Goal: Check status: Check status

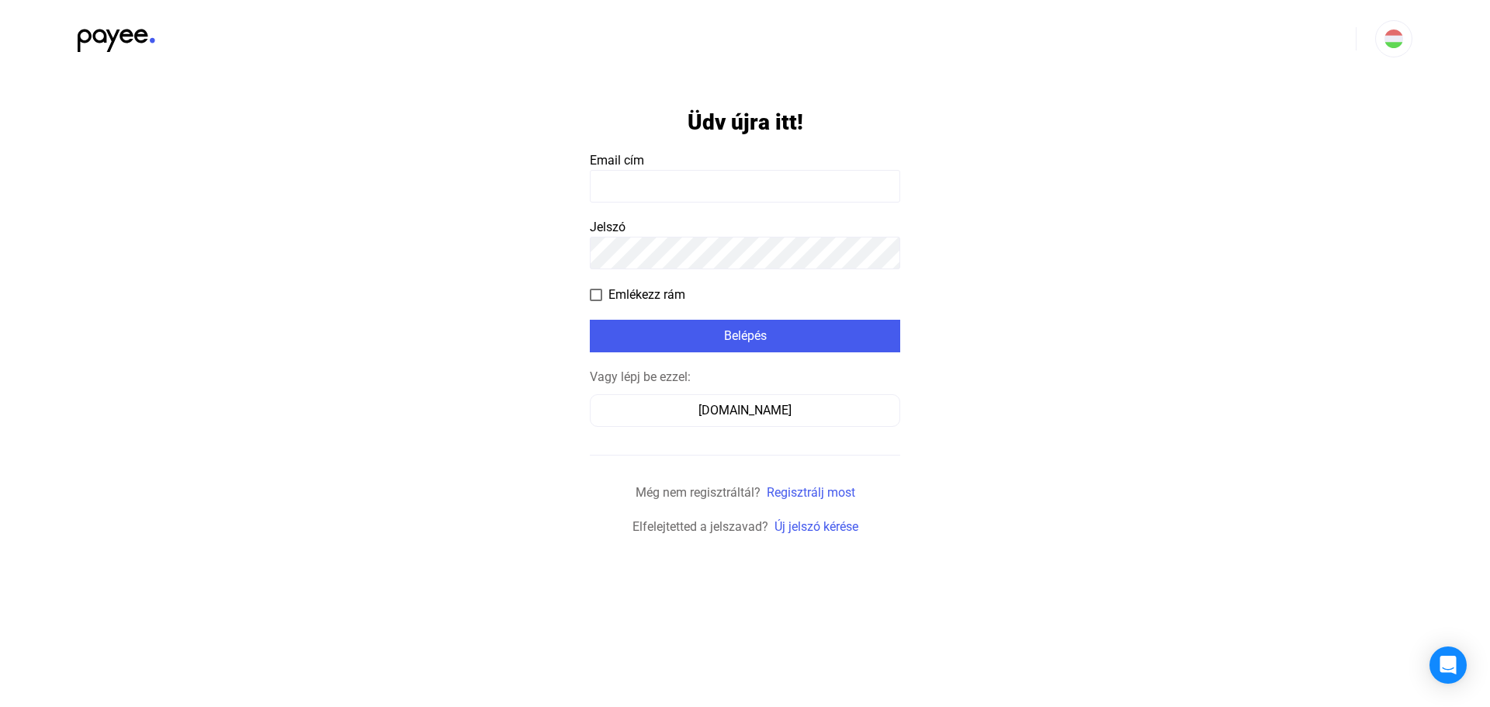
click at [712, 178] on input at bounding box center [745, 186] width 310 height 33
click at [708, 412] on div "[DOMAIN_NAME]" at bounding box center [745, 410] width 300 height 19
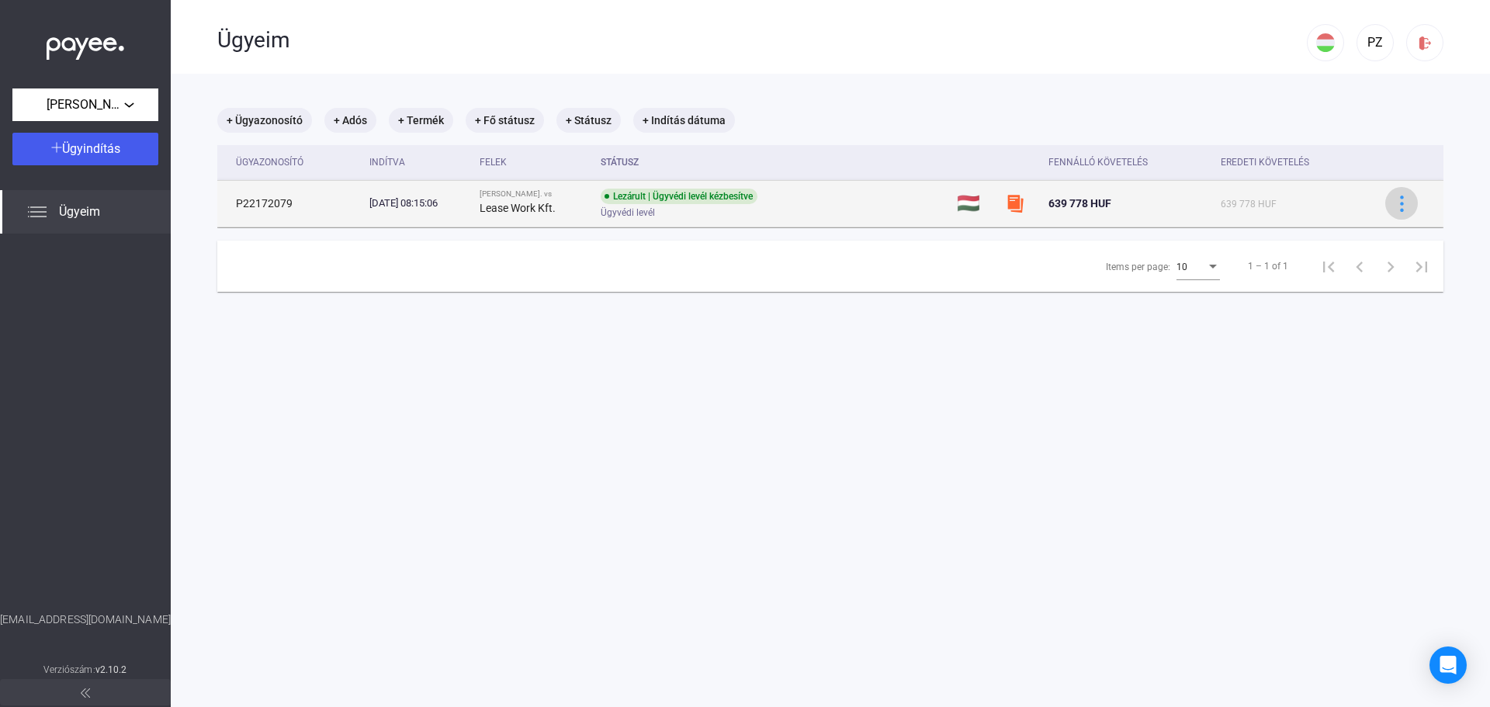
click at [1394, 197] on img at bounding box center [1402, 204] width 16 height 16
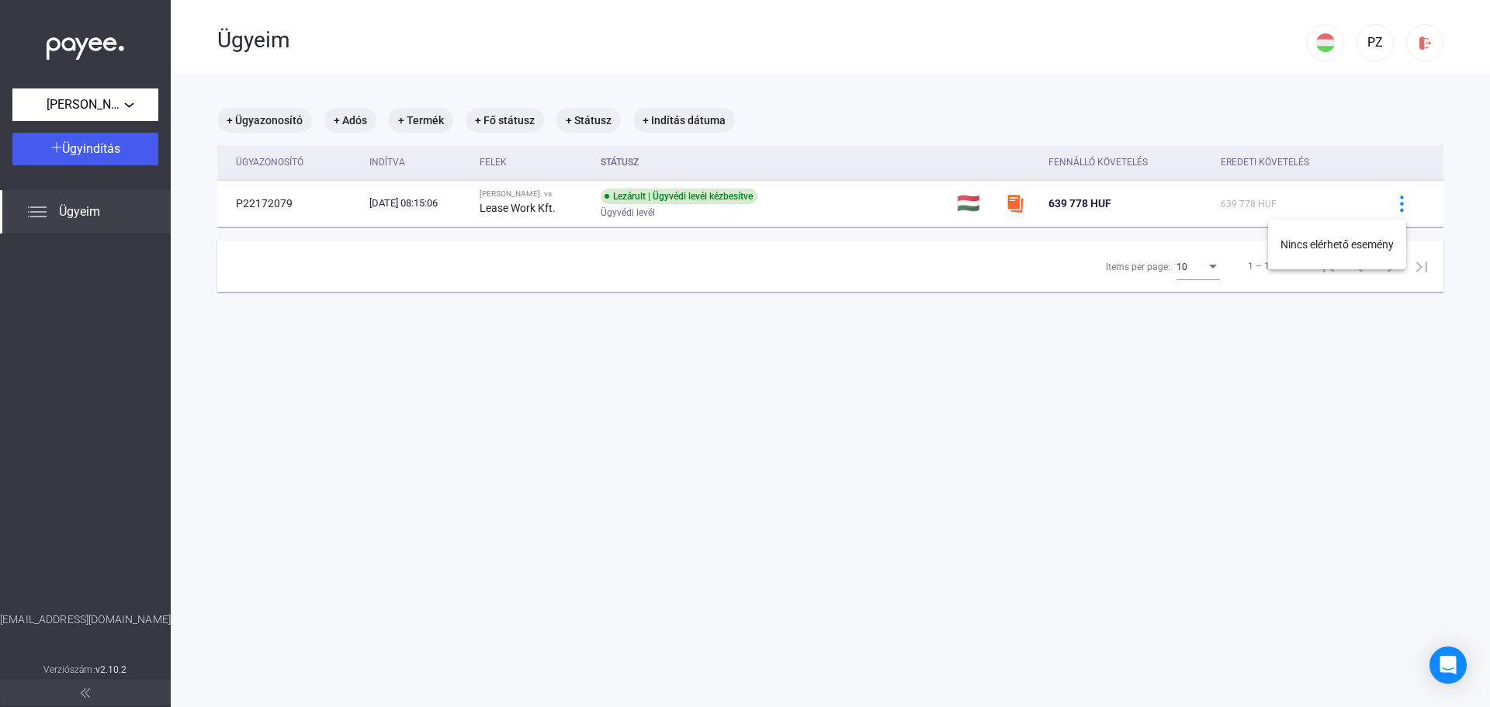
click at [658, 196] on div at bounding box center [745, 353] width 1490 height 707
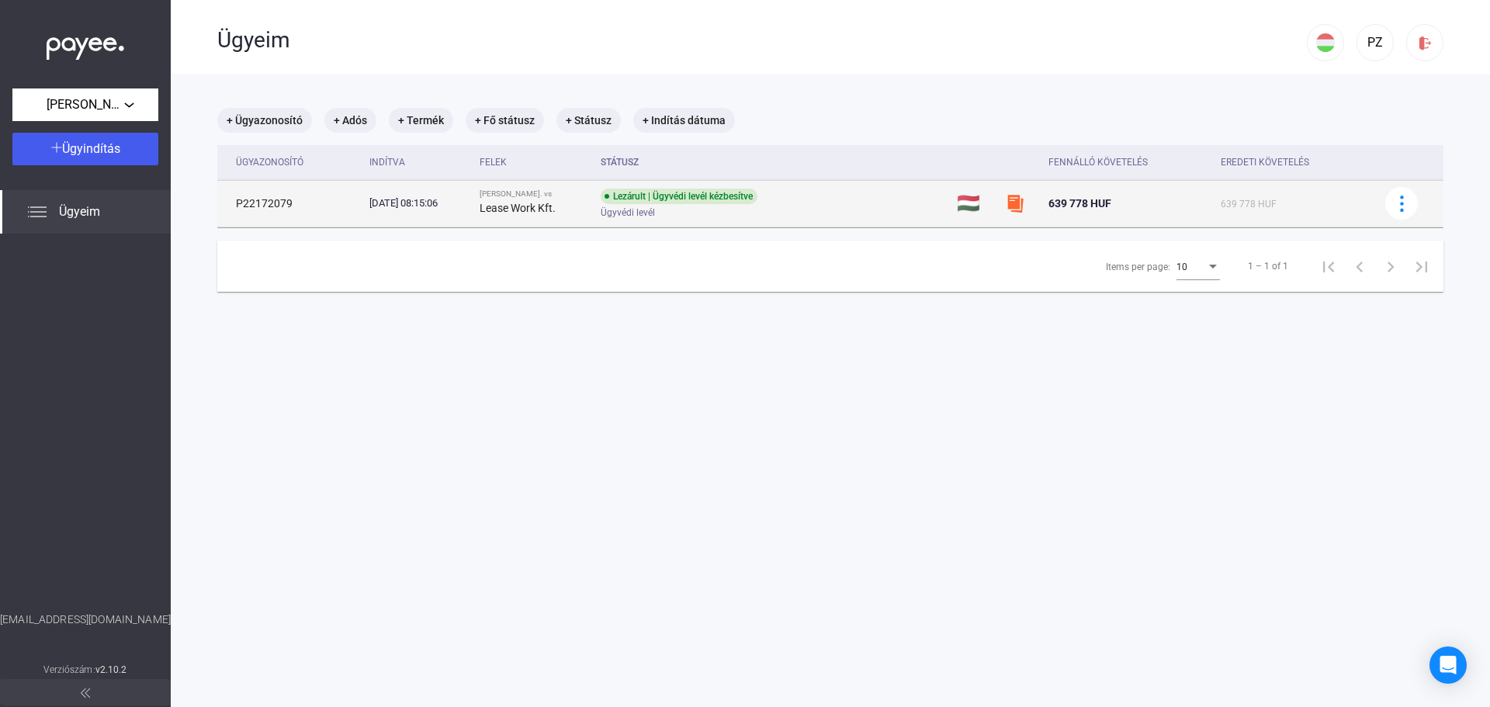
click at [681, 195] on div "Lezárult | Ügyvédi levél kézbesítve" at bounding box center [679, 197] width 157 height 16
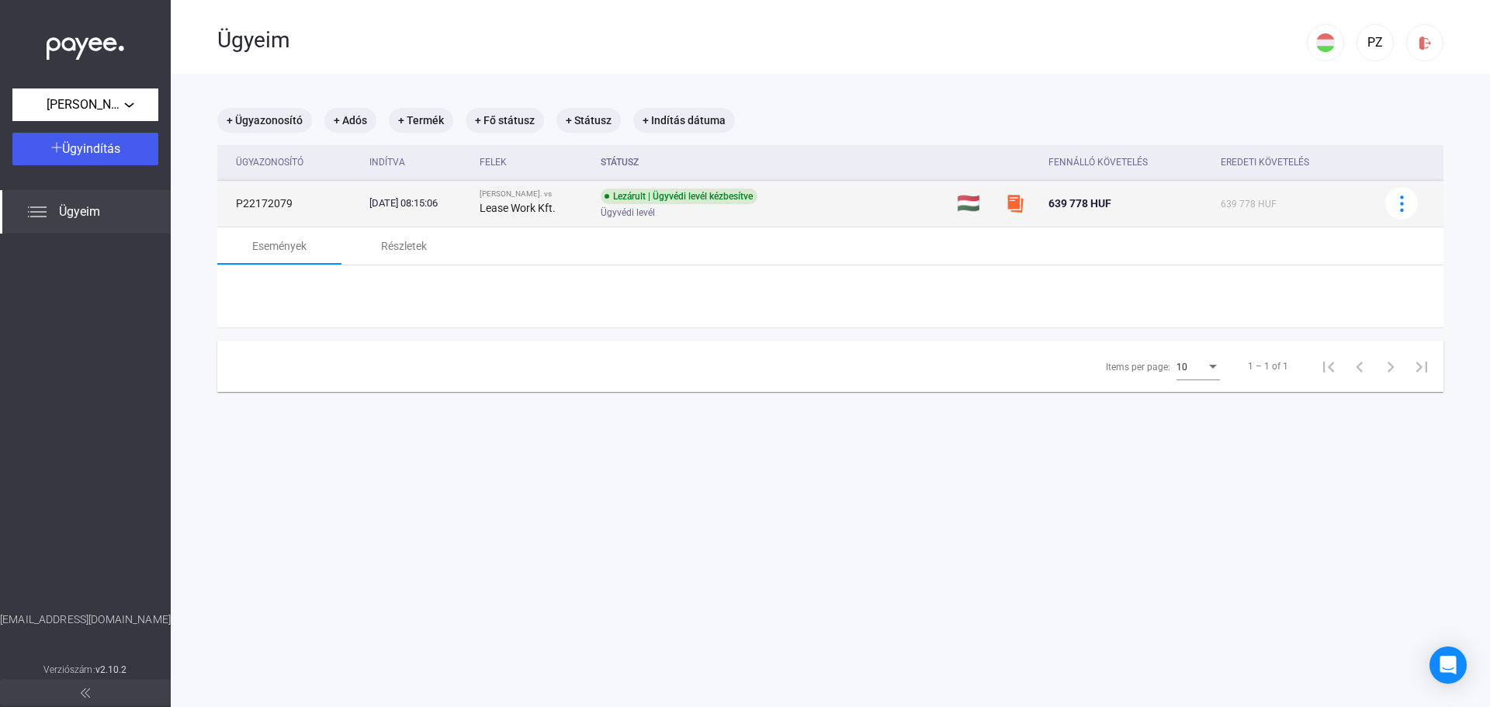
click at [681, 195] on div "Lezárult | Ügyvédi levél kézbesítve" at bounding box center [679, 197] width 157 height 16
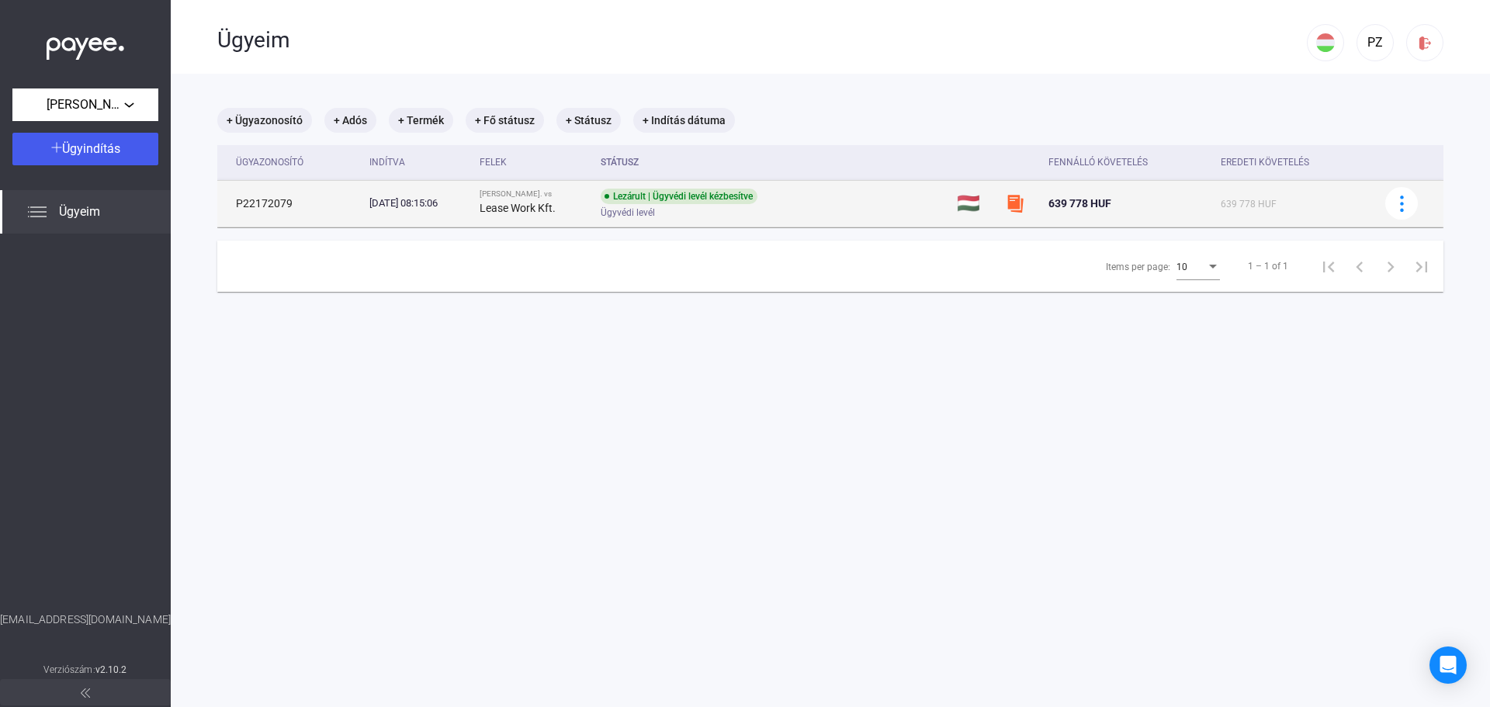
click at [681, 195] on div "Lezárult | Ügyvédi levél kézbesítve" at bounding box center [679, 197] width 157 height 16
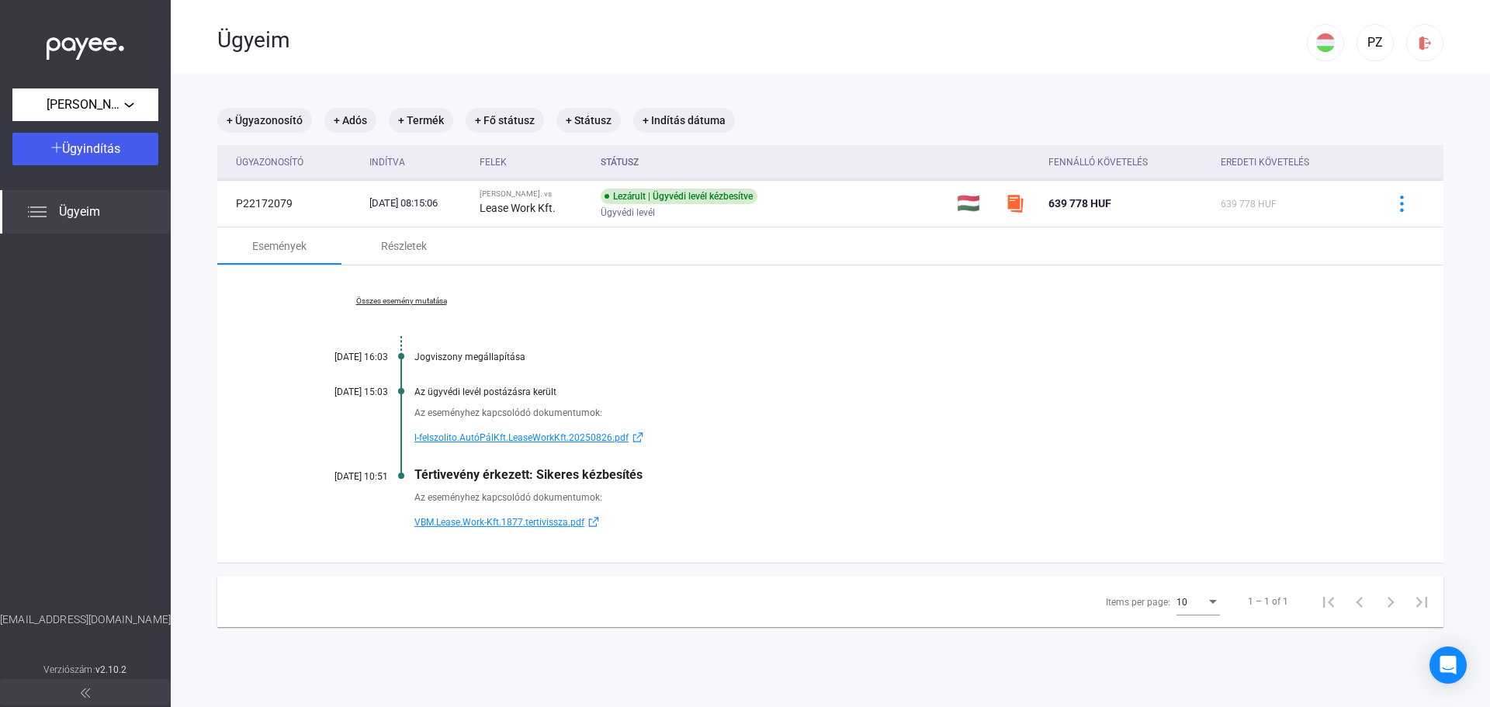
click at [529, 435] on span "l-felszolito.AutóPálKft.LeaseWorkKft.20250826.pdf" at bounding box center [521, 437] width 214 height 19
click at [497, 524] on span "VBM.Lease.Work-Kft.1877.tertivissza.pdf" at bounding box center [499, 522] width 170 height 19
